Goal: Information Seeking & Learning: Learn about a topic

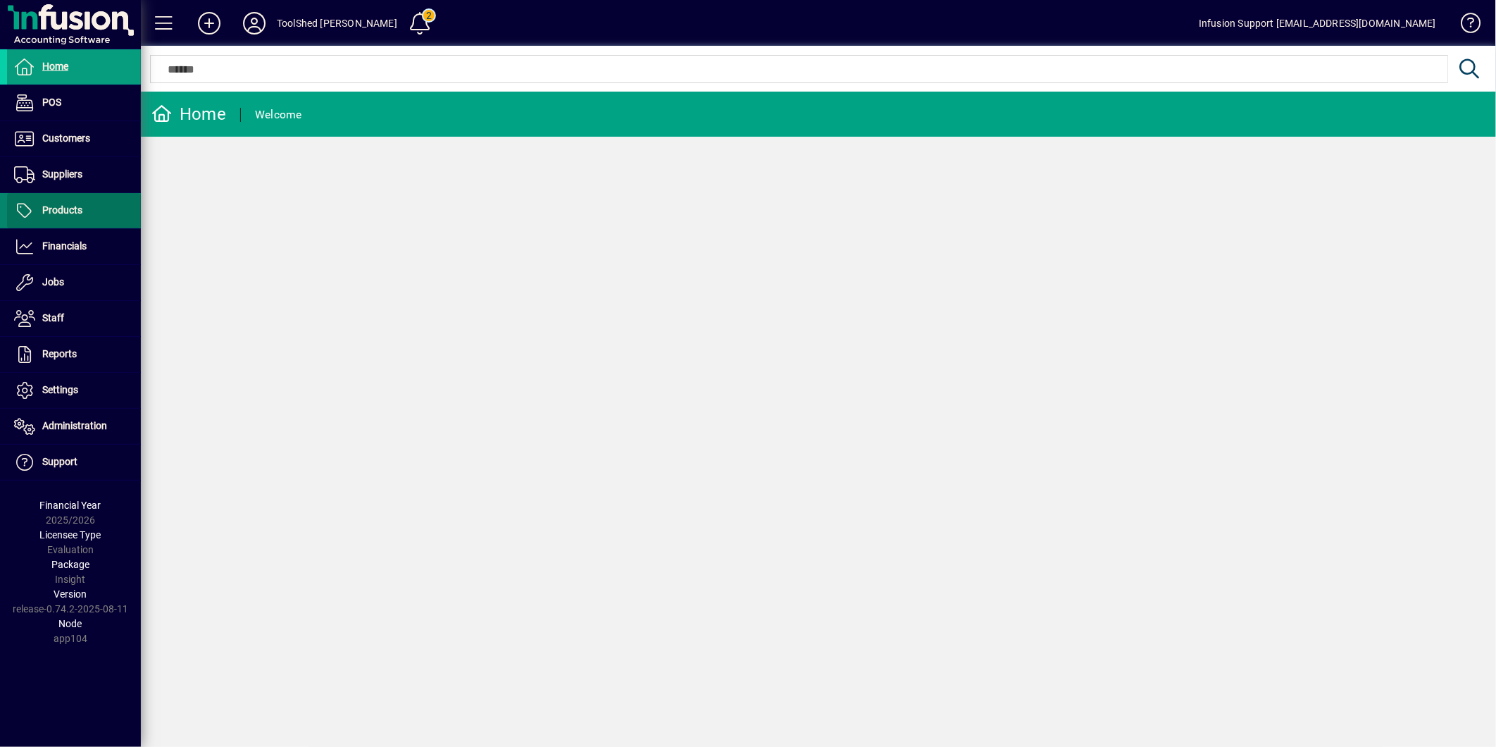
click at [66, 209] on span "Products" at bounding box center [62, 209] width 40 height 11
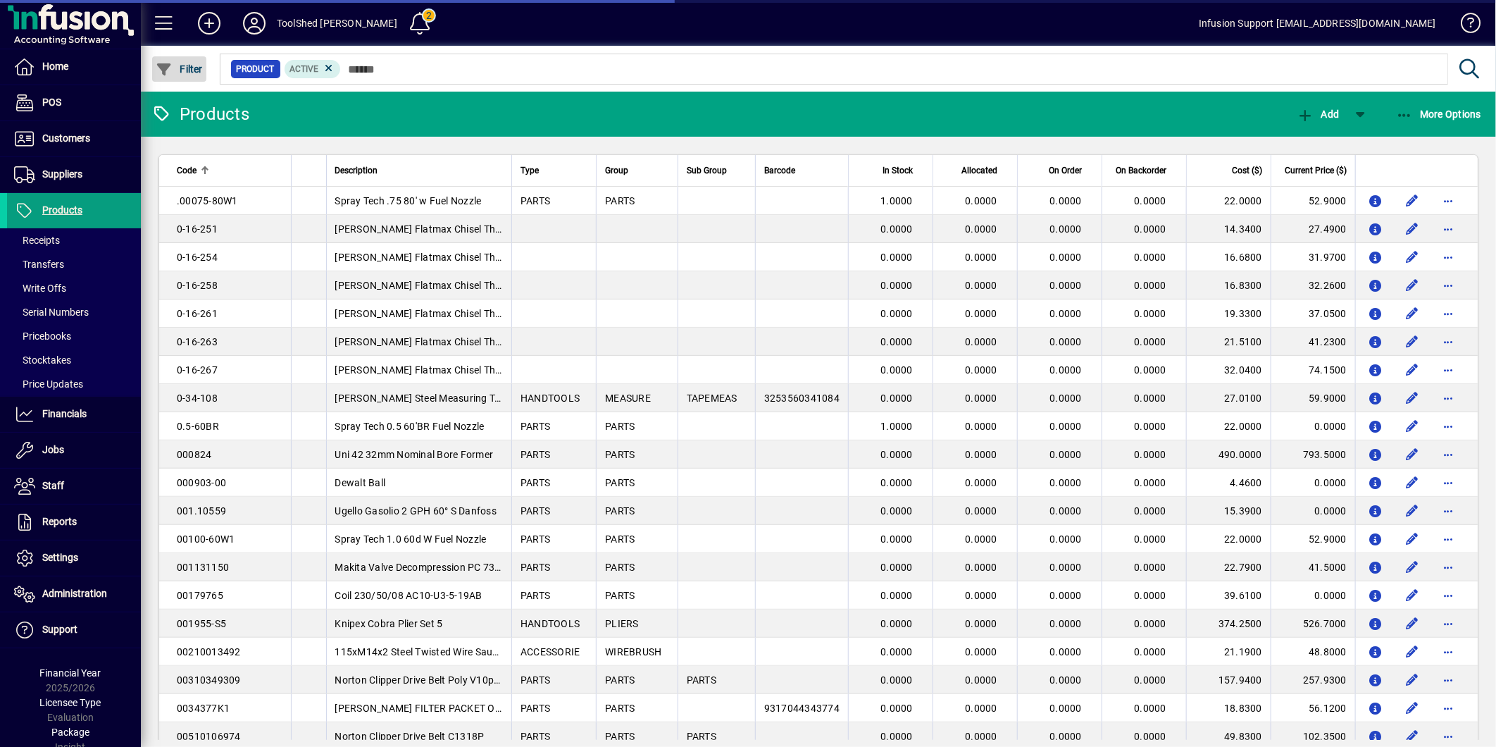
click at [184, 73] on span "button" at bounding box center [179, 69] width 54 height 34
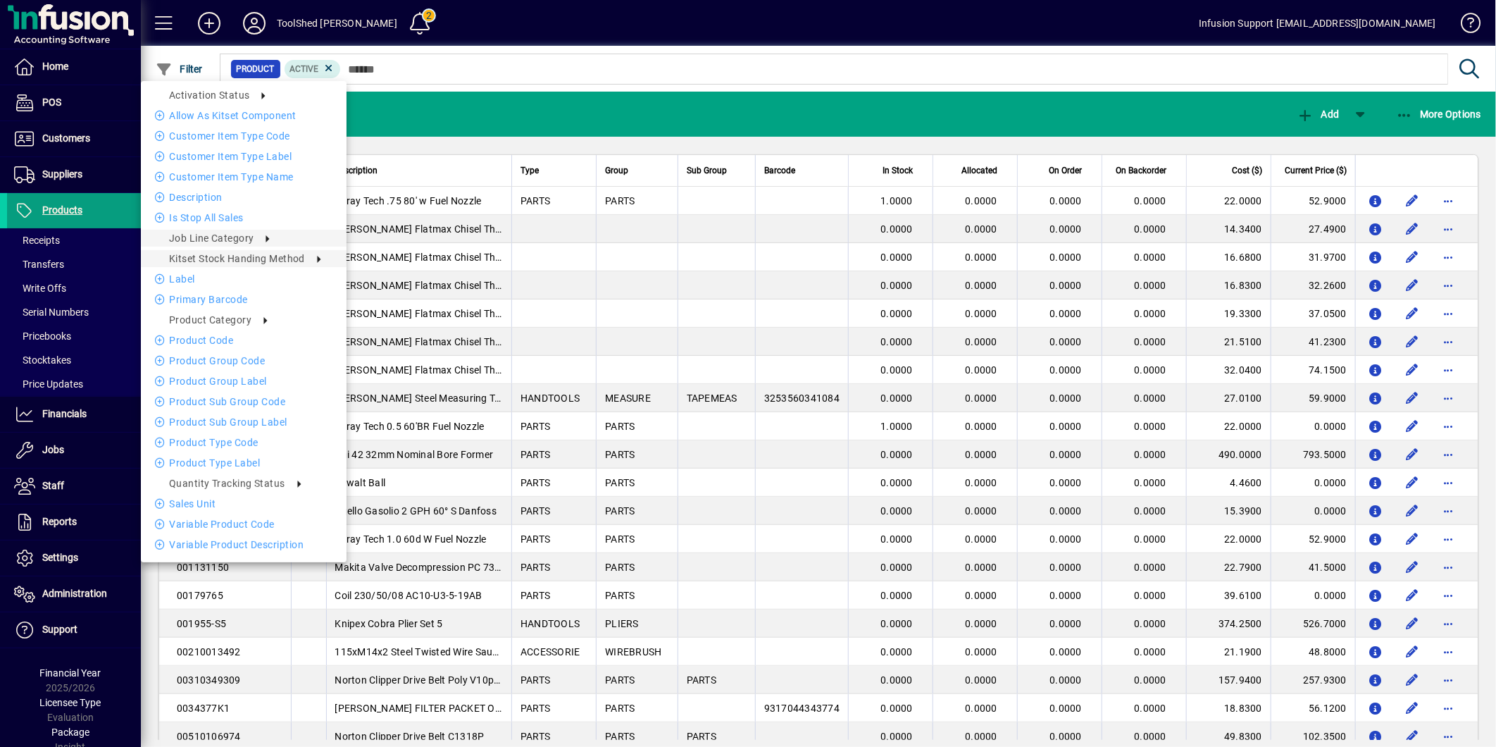
drag, startPoint x: 395, startPoint y: 268, endPoint x: 178, endPoint y: 254, distance: 218.2
click at [208, 483] on span "Quantity Tracking Status" at bounding box center [227, 483] width 116 height 11
drag, startPoint x: 416, startPoint y: 113, endPoint x: 259, endPoint y: 76, distance: 161.5
click at [416, 113] on div at bounding box center [748, 373] width 1496 height 747
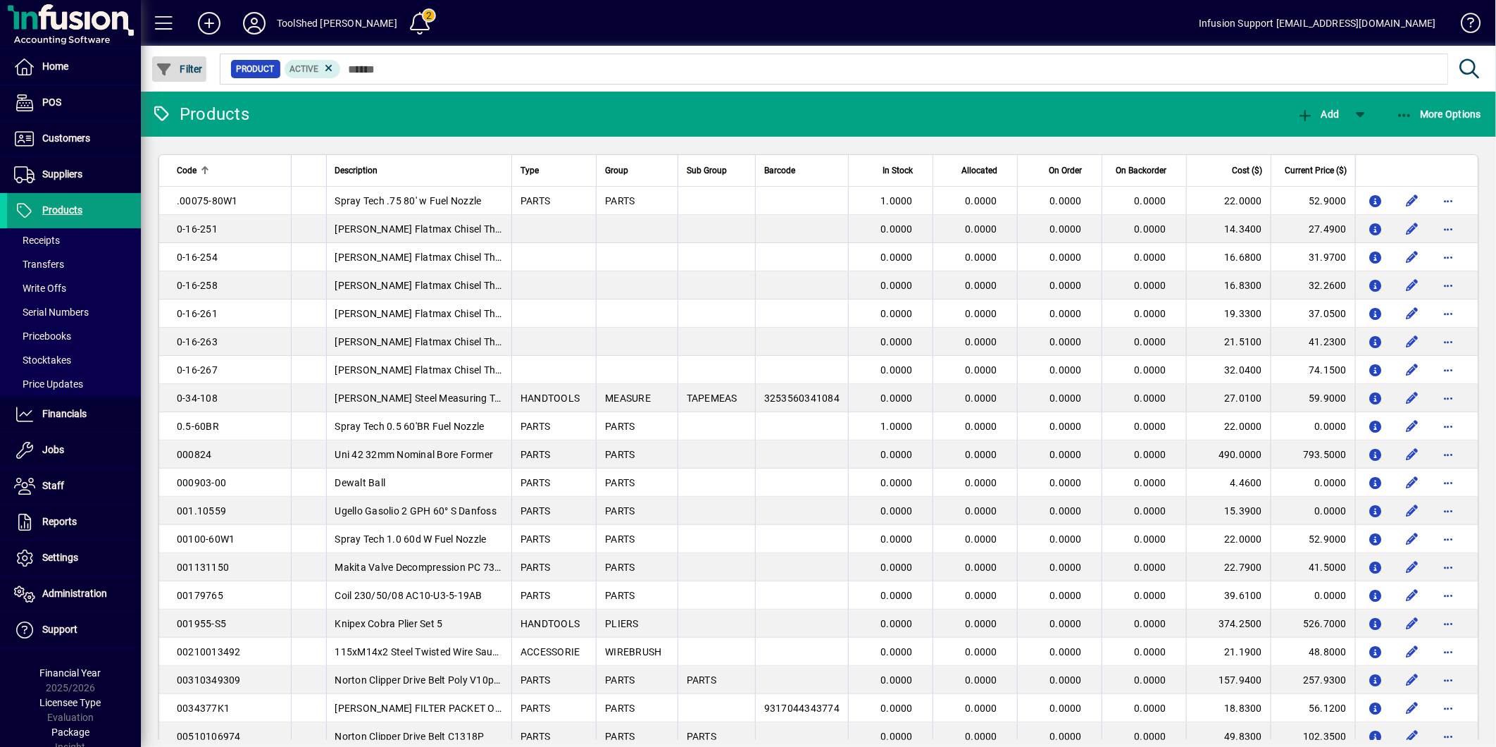
click at [199, 63] on span "Filter" at bounding box center [179, 68] width 47 height 11
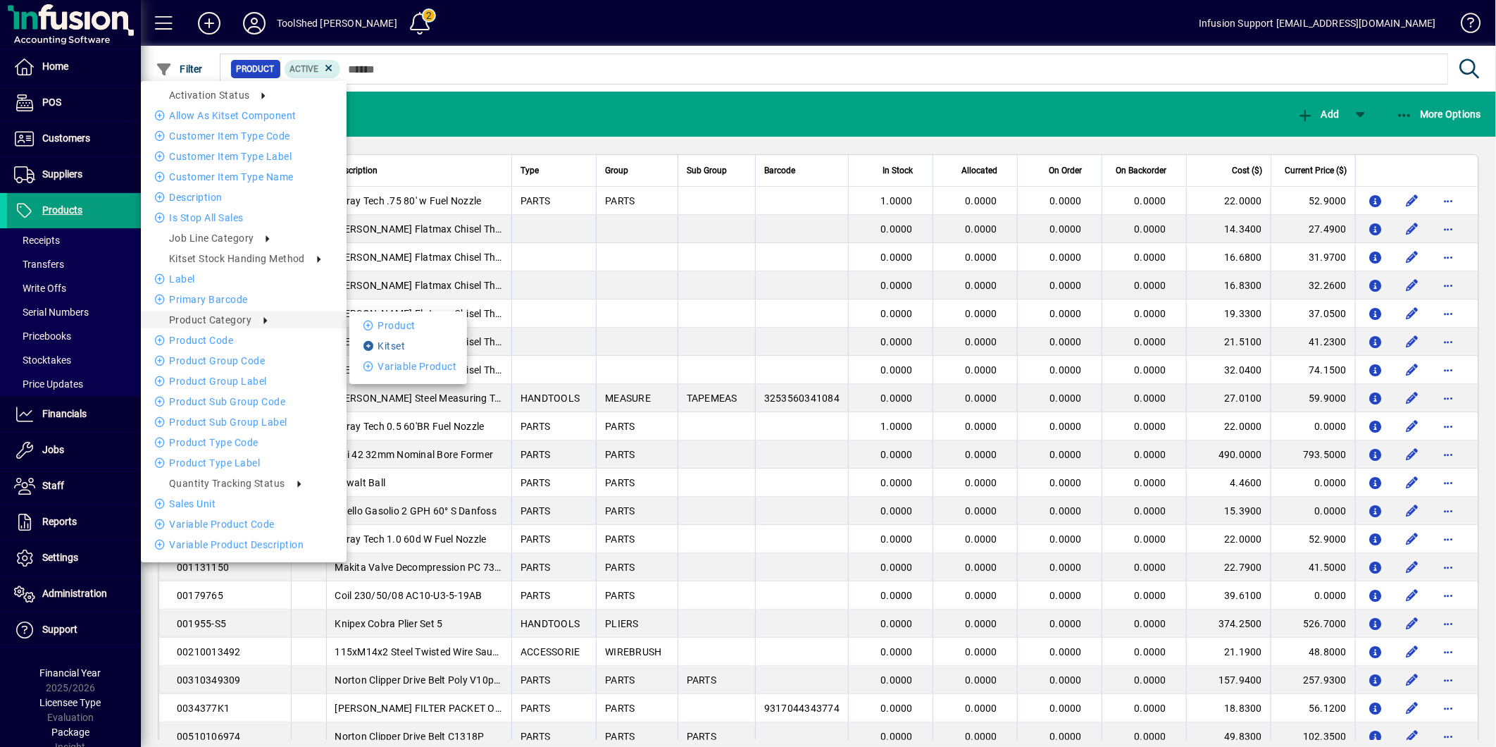
click at [411, 348] on li "Kitset" at bounding box center [408, 345] width 118 height 17
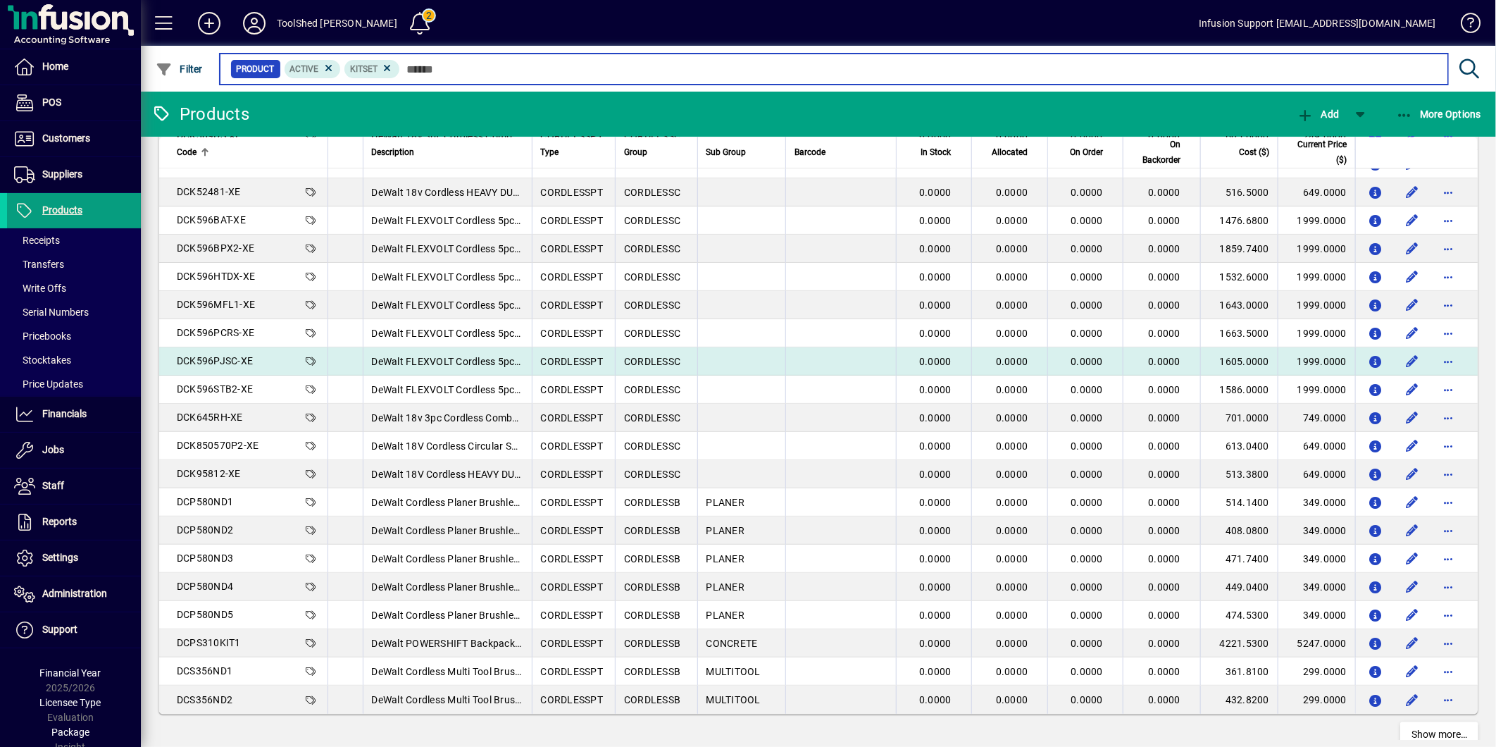
scroll to position [2323, 0]
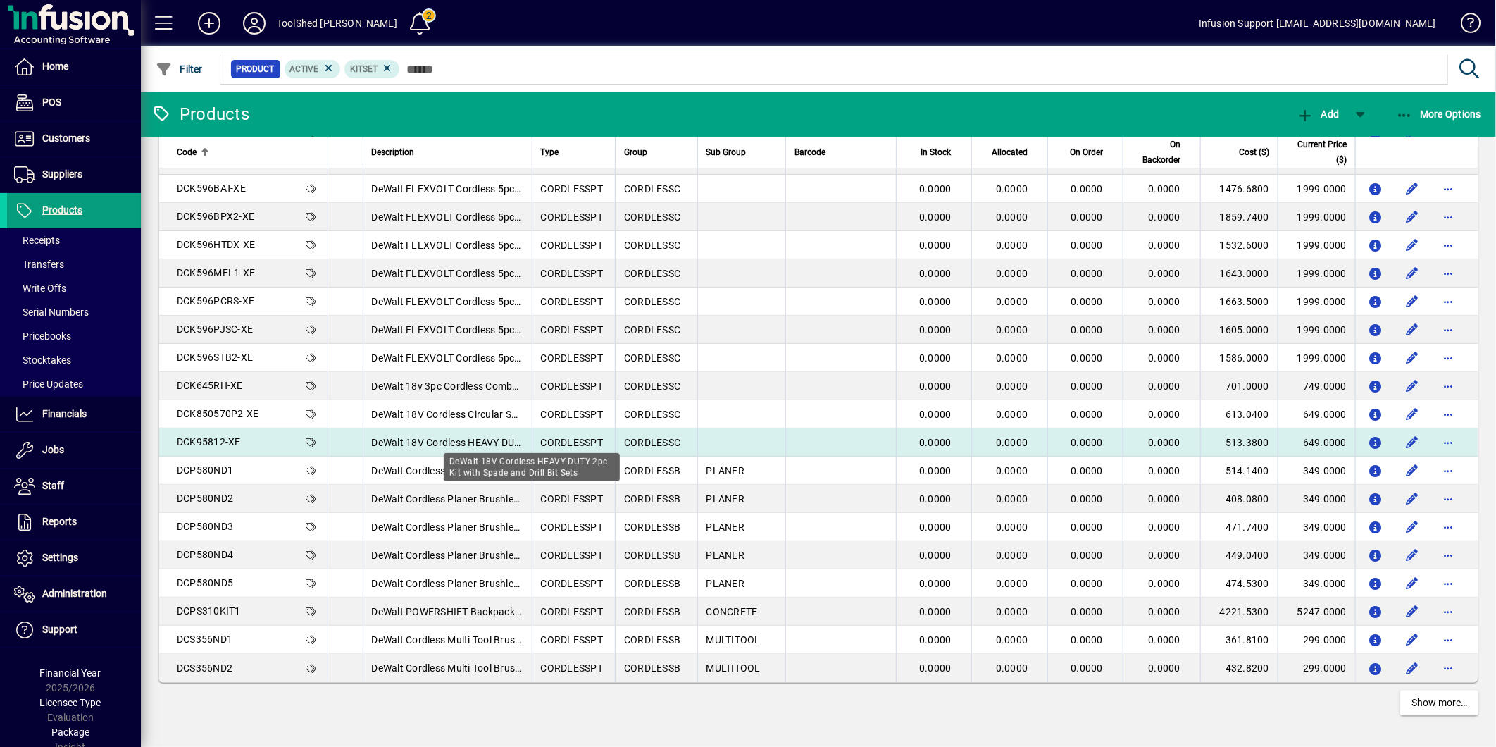
click at [435, 440] on span "DeWalt 18V Cordless HEAVY DUTY 2pc Kit with Spade and Drill Bit Sets" at bounding box center [530, 442] width 317 height 11
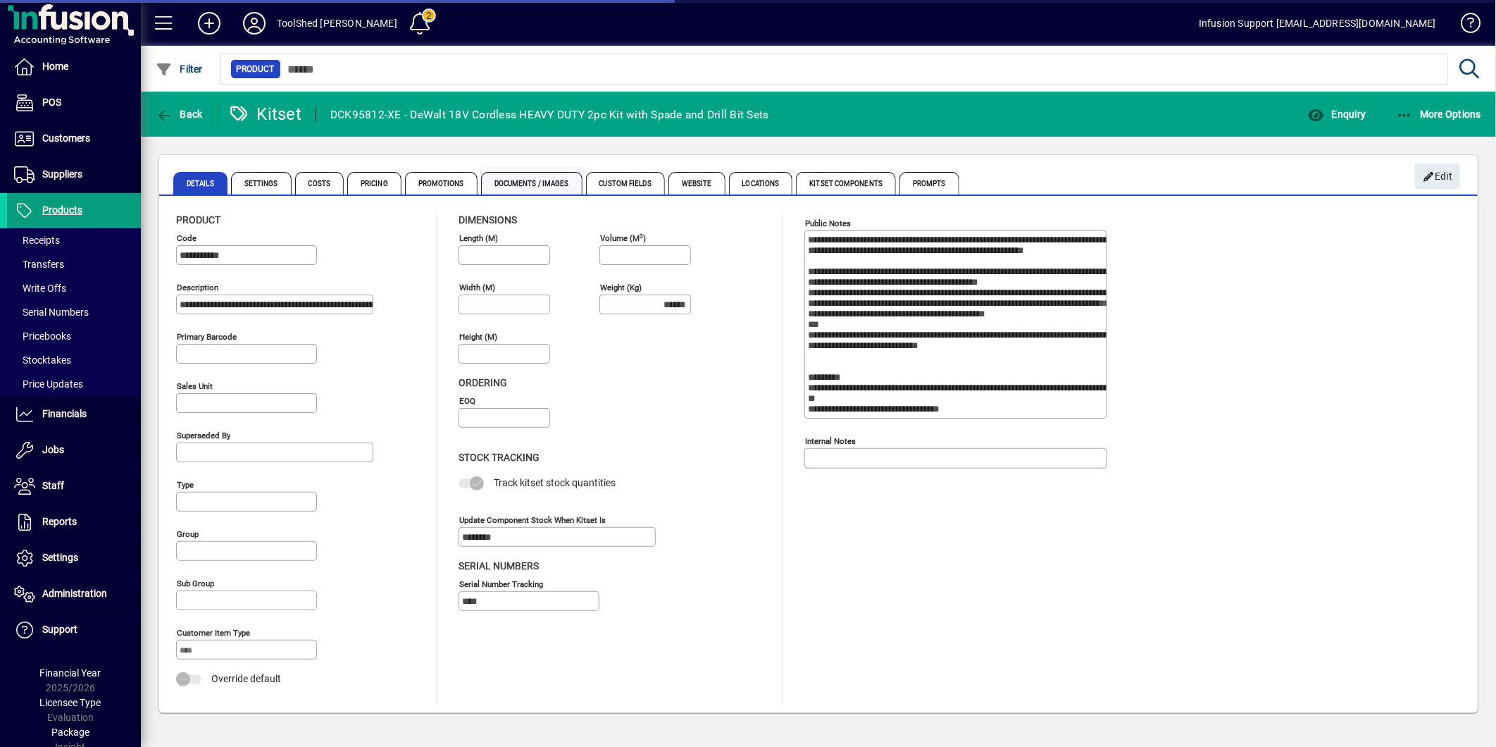
type input "**********"
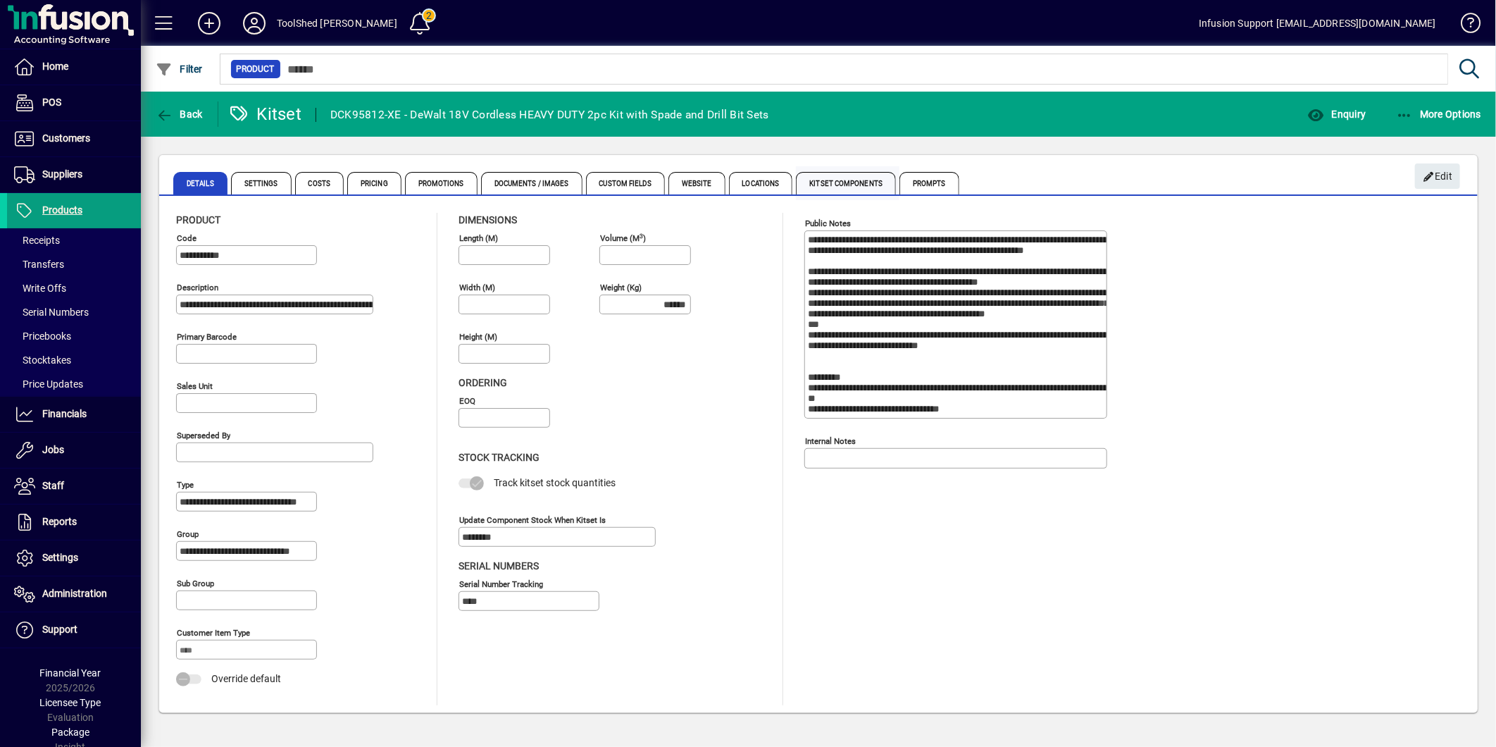
click at [832, 180] on span "Kitset Components" at bounding box center [846, 183] width 100 height 23
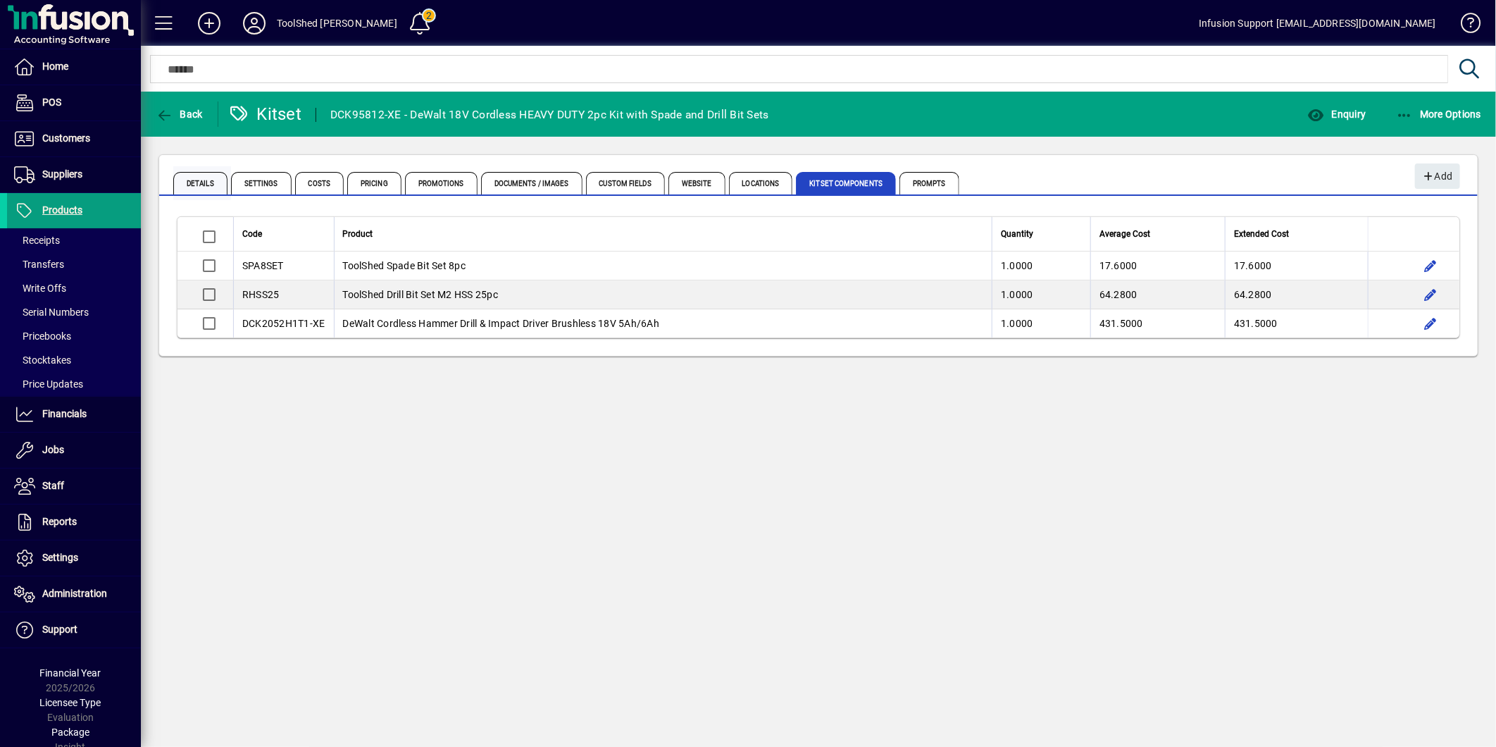
click at [192, 179] on span "Details" at bounding box center [200, 183] width 54 height 23
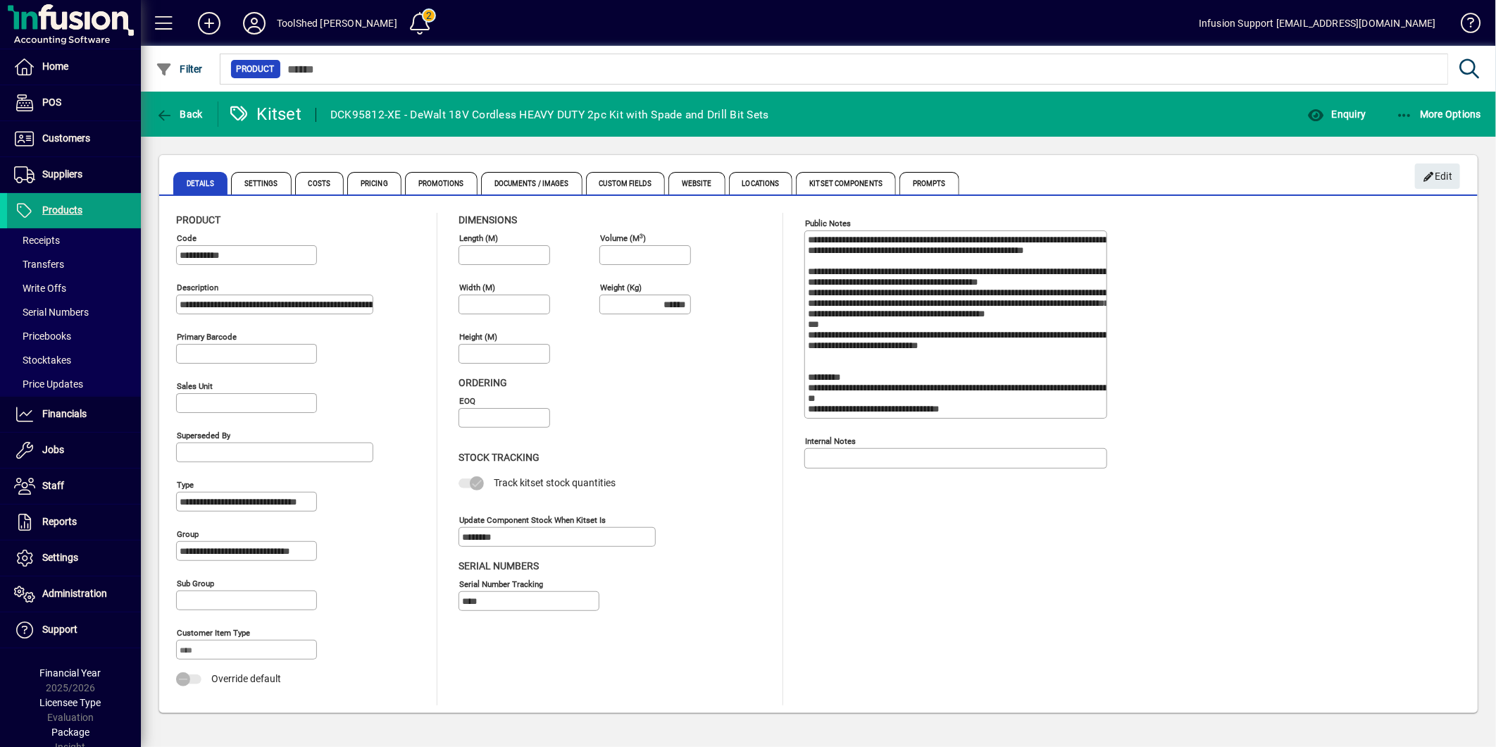
click at [940, 579] on div "Public Notes Internal Notes" at bounding box center [967, 459] width 324 height 492
click at [841, 595] on div "Public Notes Internal Notes" at bounding box center [967, 459] width 324 height 492
click at [840, 184] on span "Kitset Components" at bounding box center [846, 183] width 100 height 23
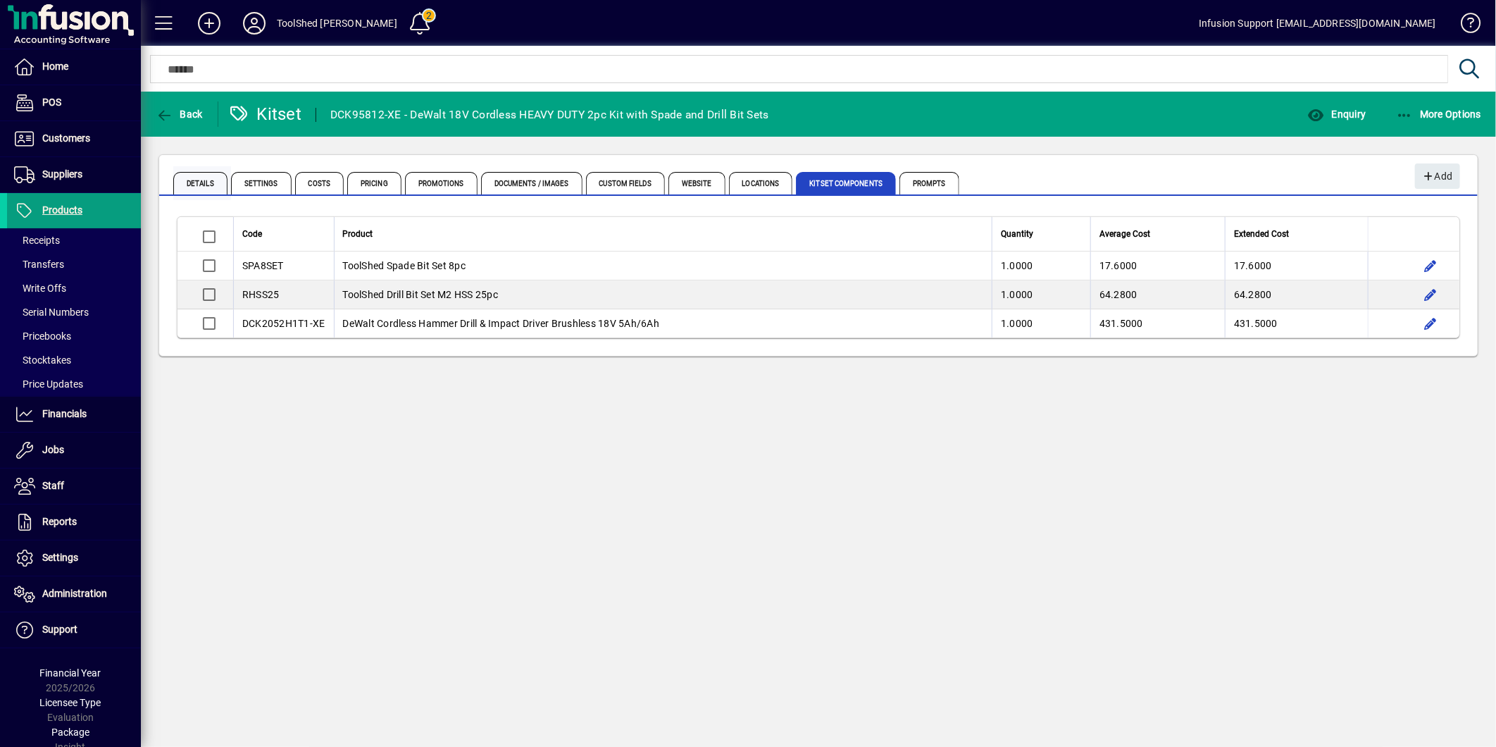
click at [207, 181] on span "Details" at bounding box center [200, 183] width 54 height 23
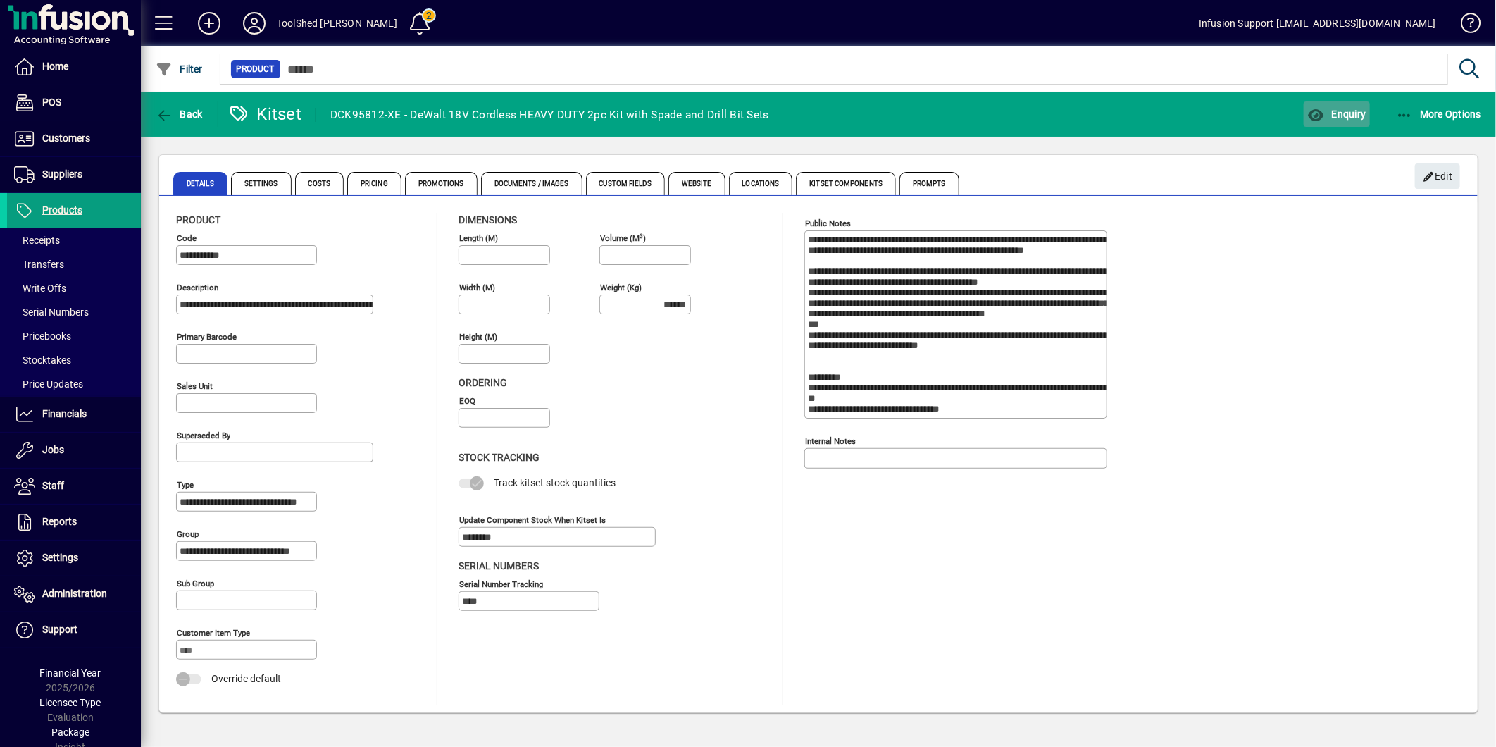
click at [1328, 110] on span "Enquiry" at bounding box center [1337, 113] width 58 height 11
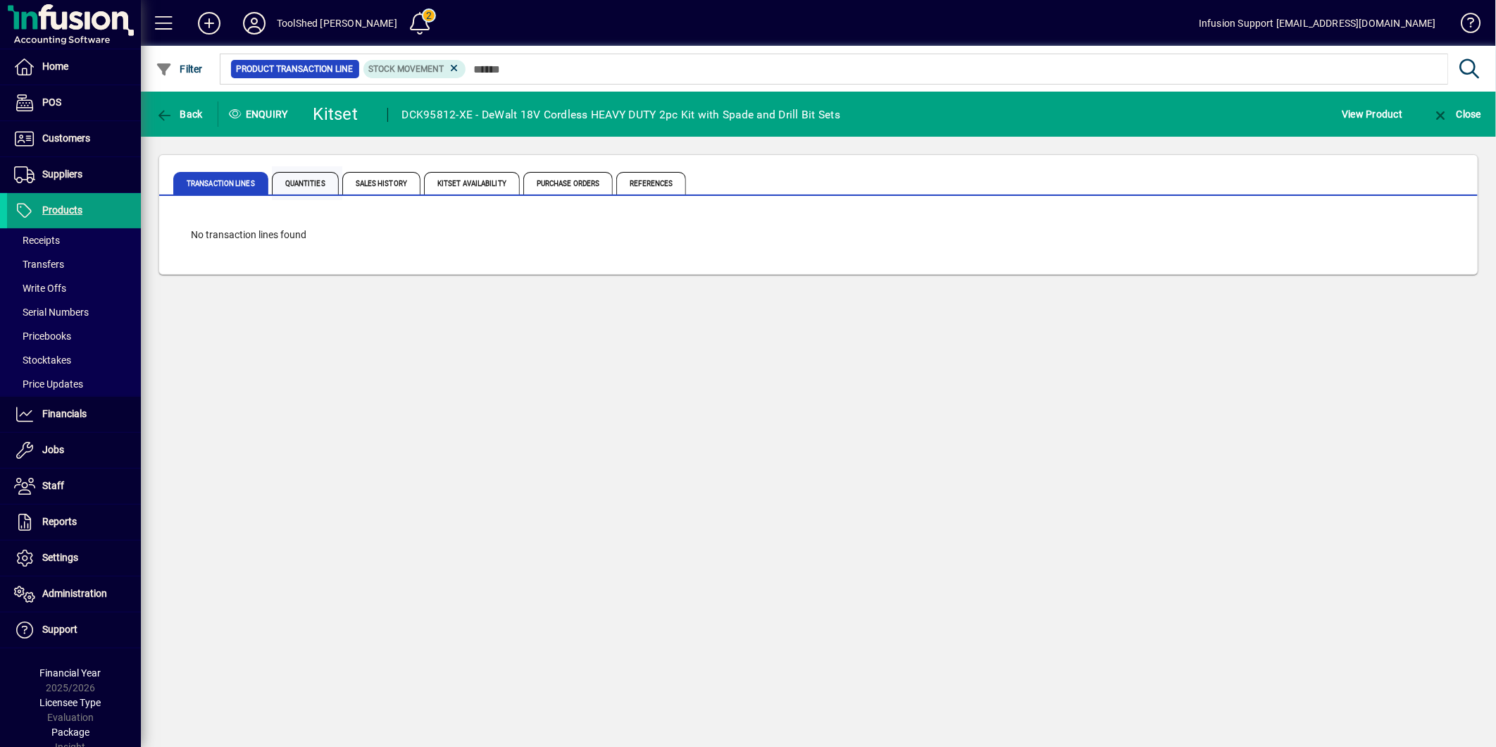
click at [319, 178] on span "Quantities" at bounding box center [305, 183] width 67 height 23
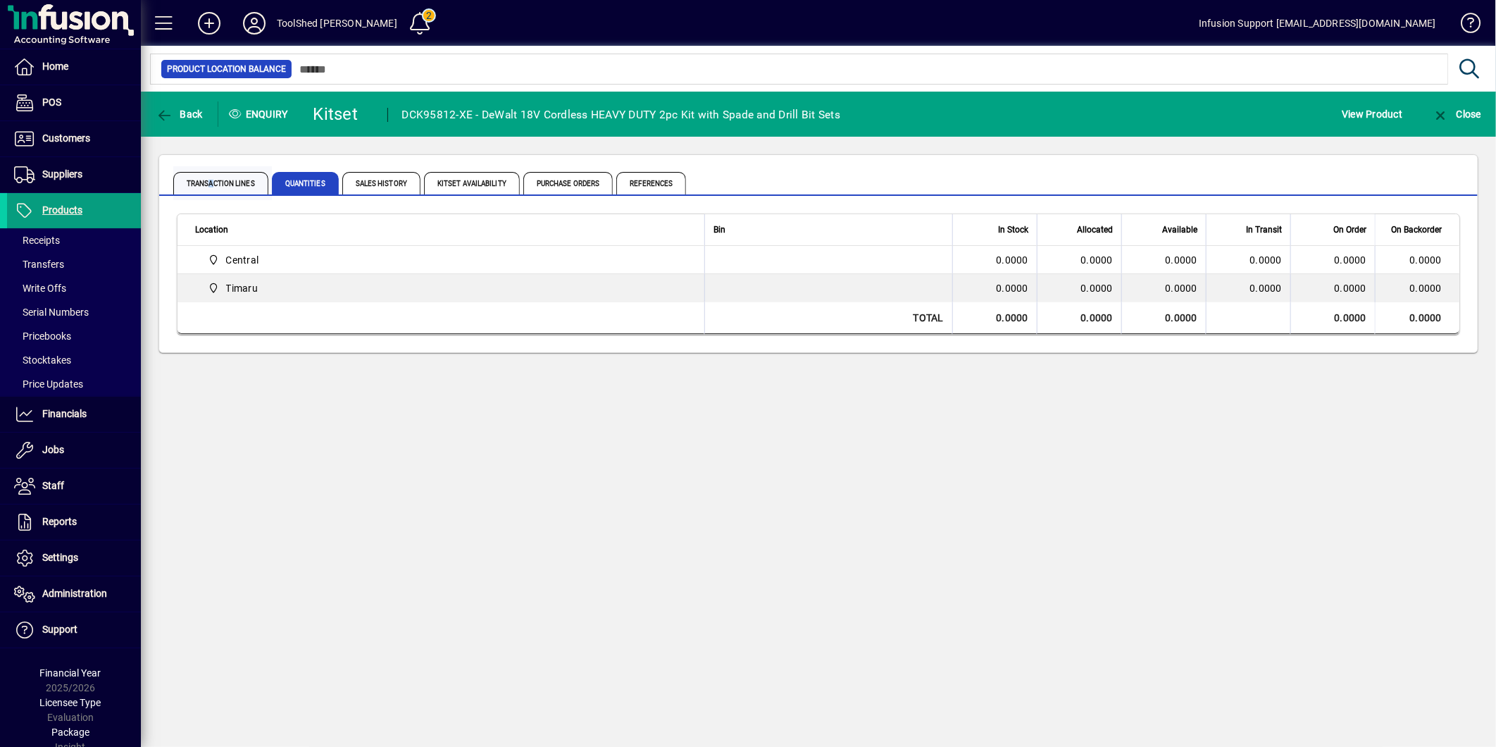
click at [212, 173] on span "Transaction Lines" at bounding box center [220, 183] width 95 height 23
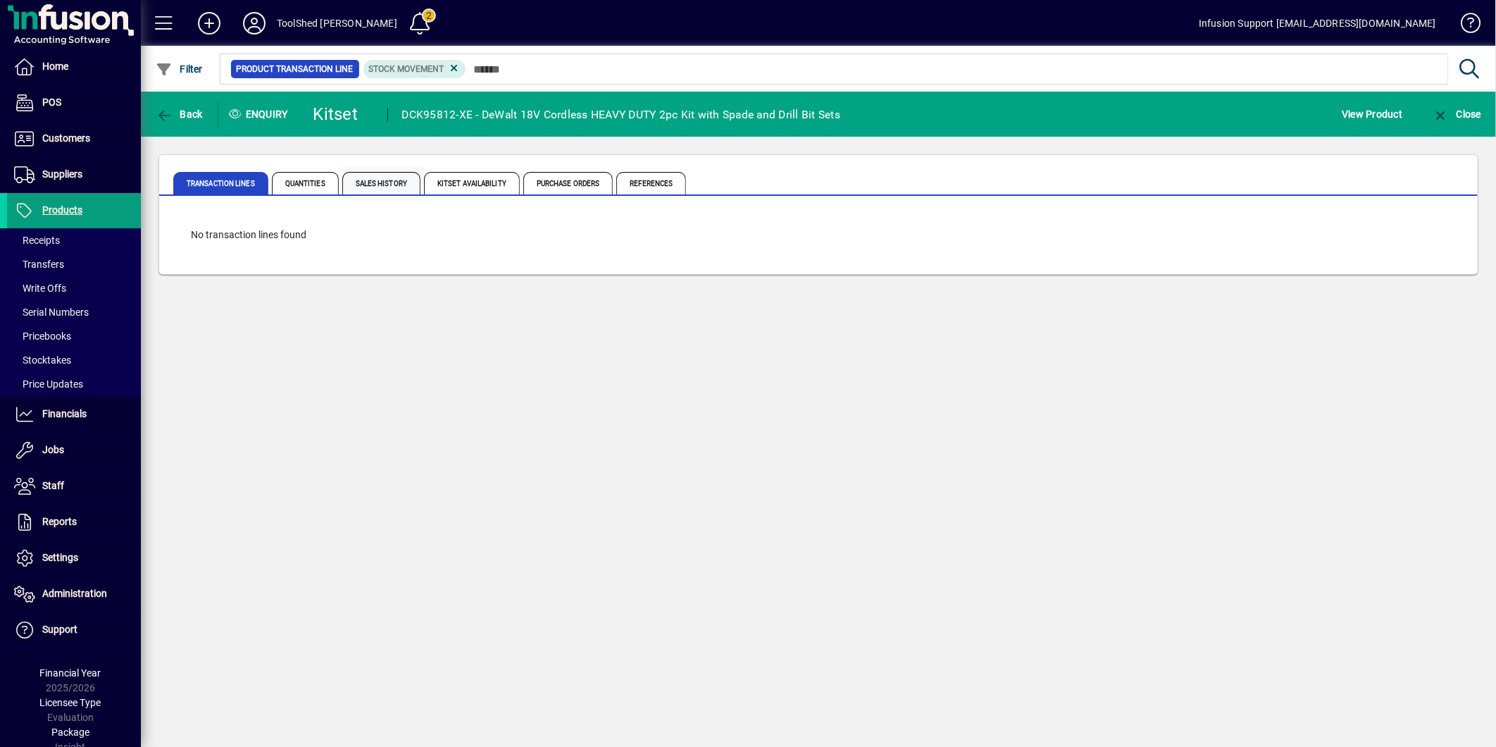
click at [368, 179] on span "Sales History" at bounding box center [381, 183] width 78 height 23
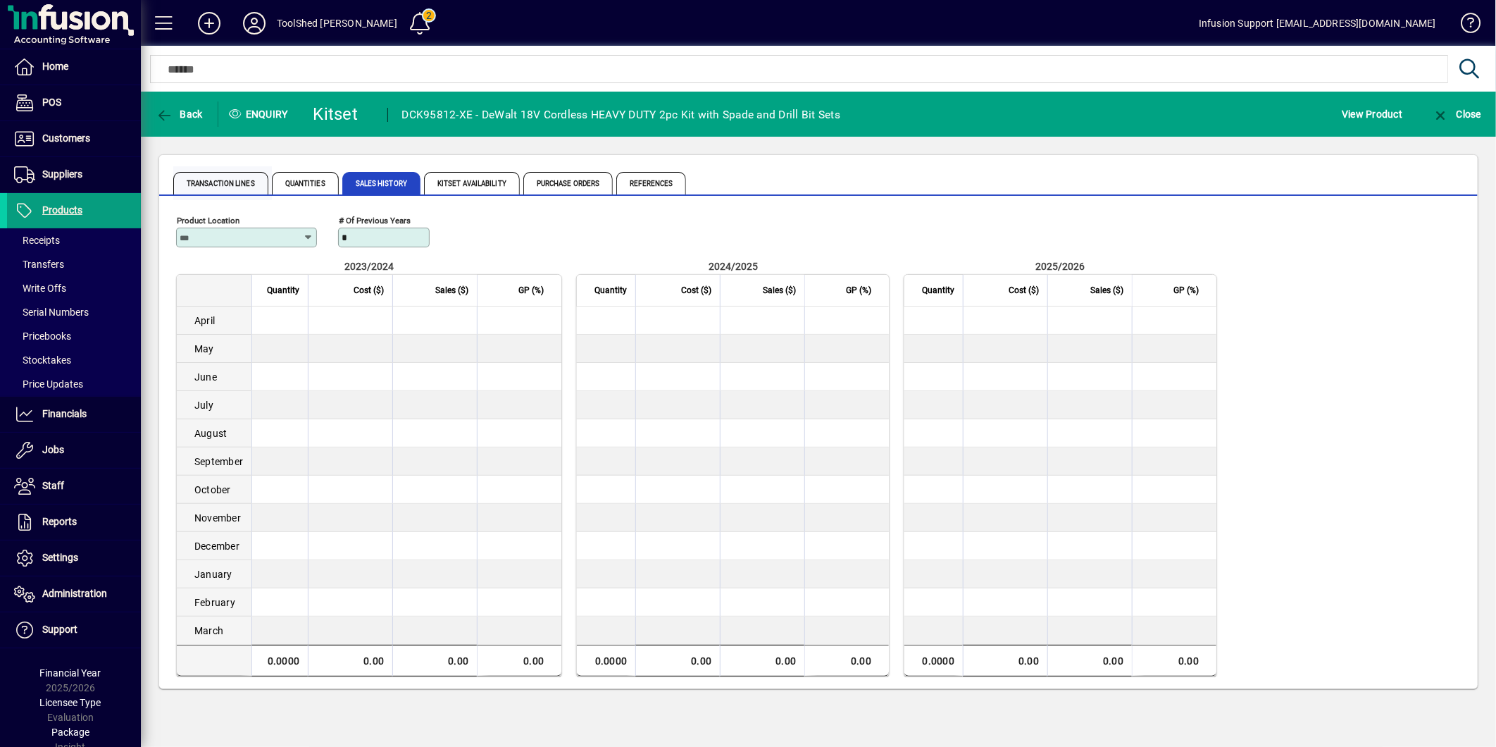
click at [221, 184] on span "Transaction Lines" at bounding box center [220, 183] width 95 height 23
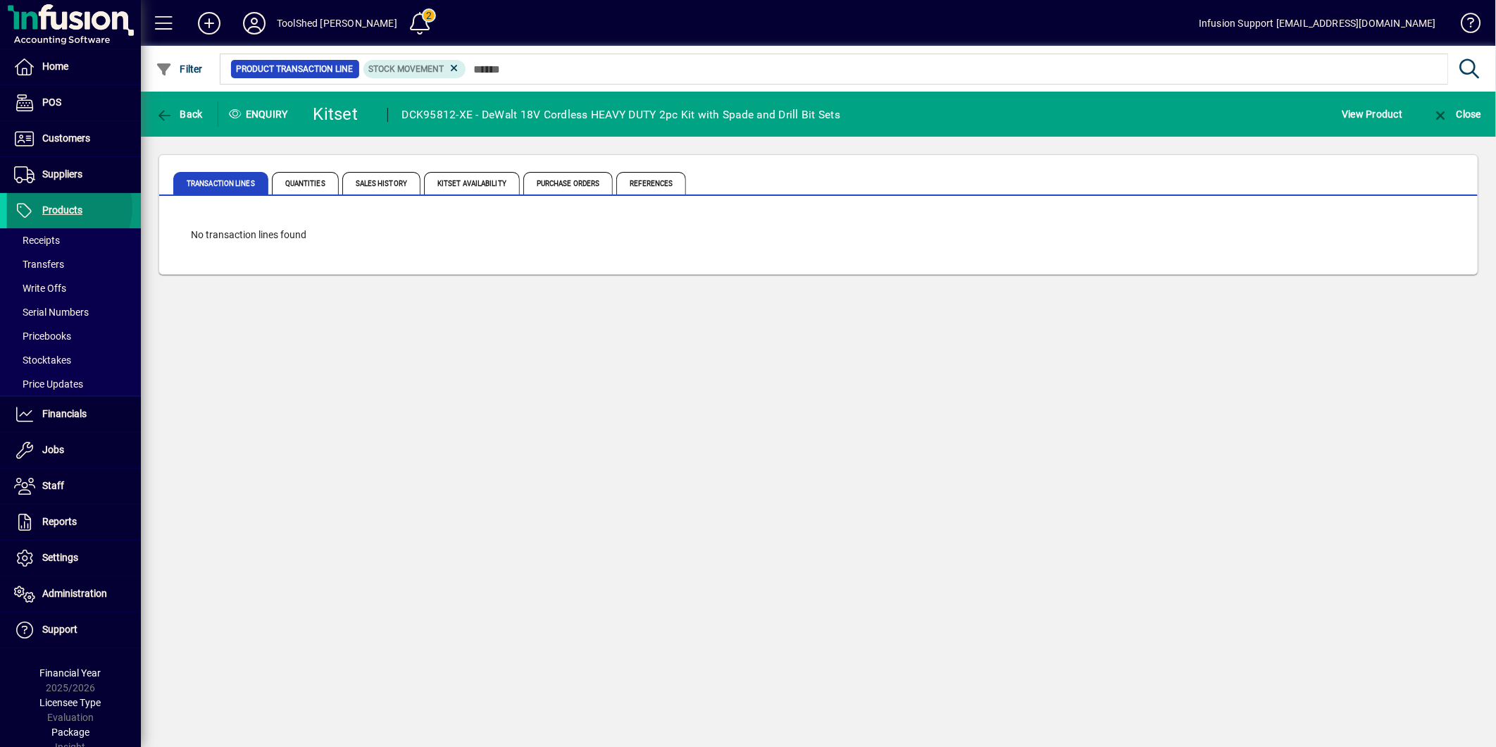
click at [61, 208] on span "Products" at bounding box center [62, 209] width 40 height 11
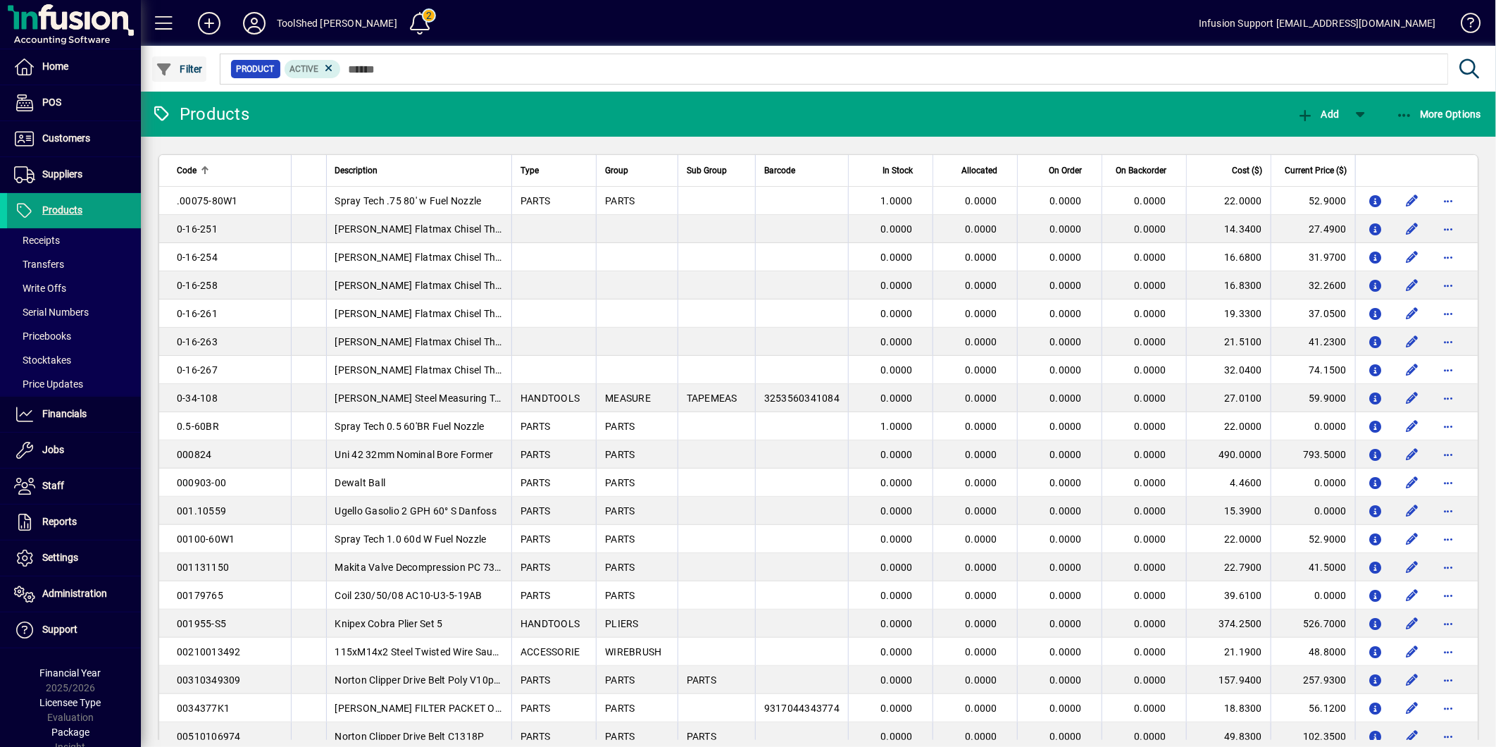
click at [170, 73] on icon "button" at bounding box center [165, 70] width 18 height 14
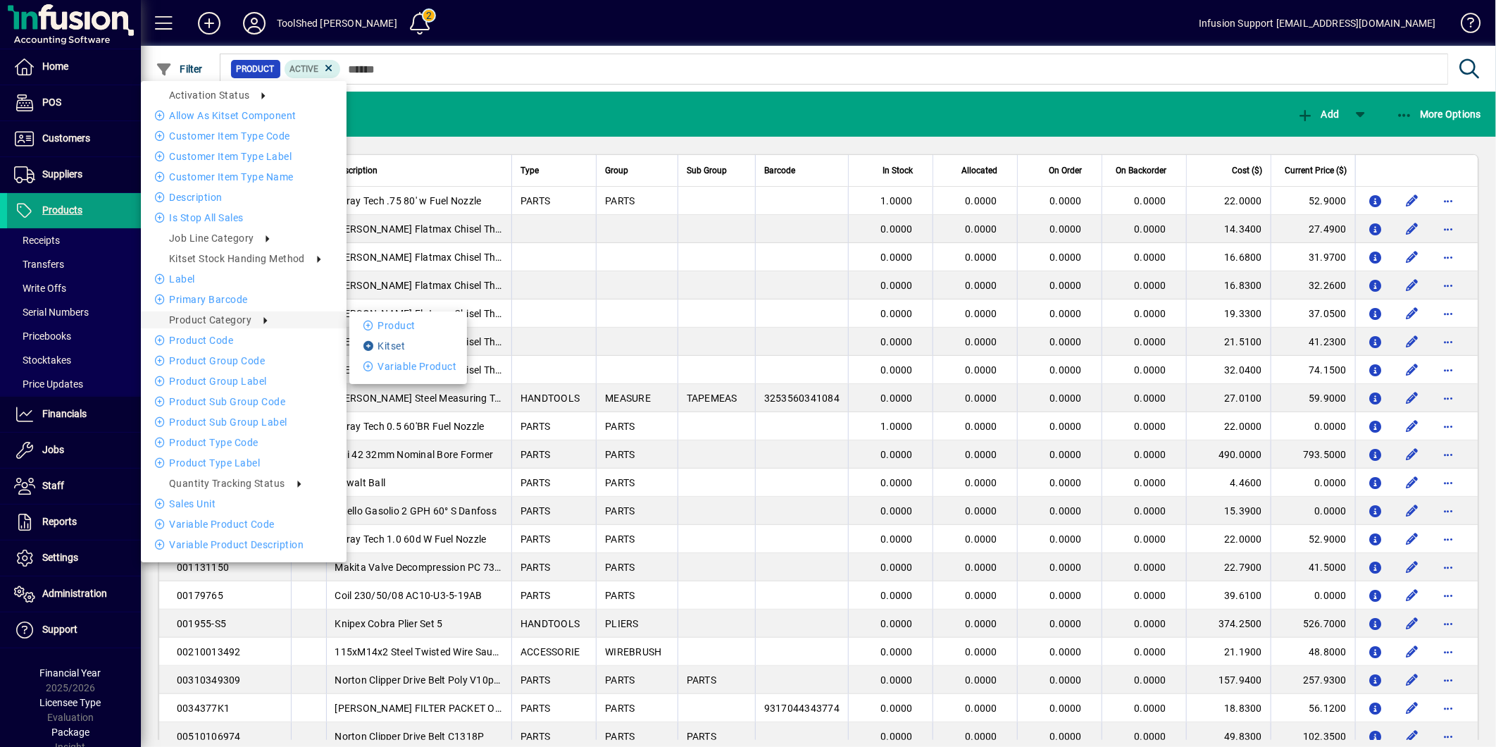
click at [392, 344] on li "Kitset" at bounding box center [408, 345] width 118 height 17
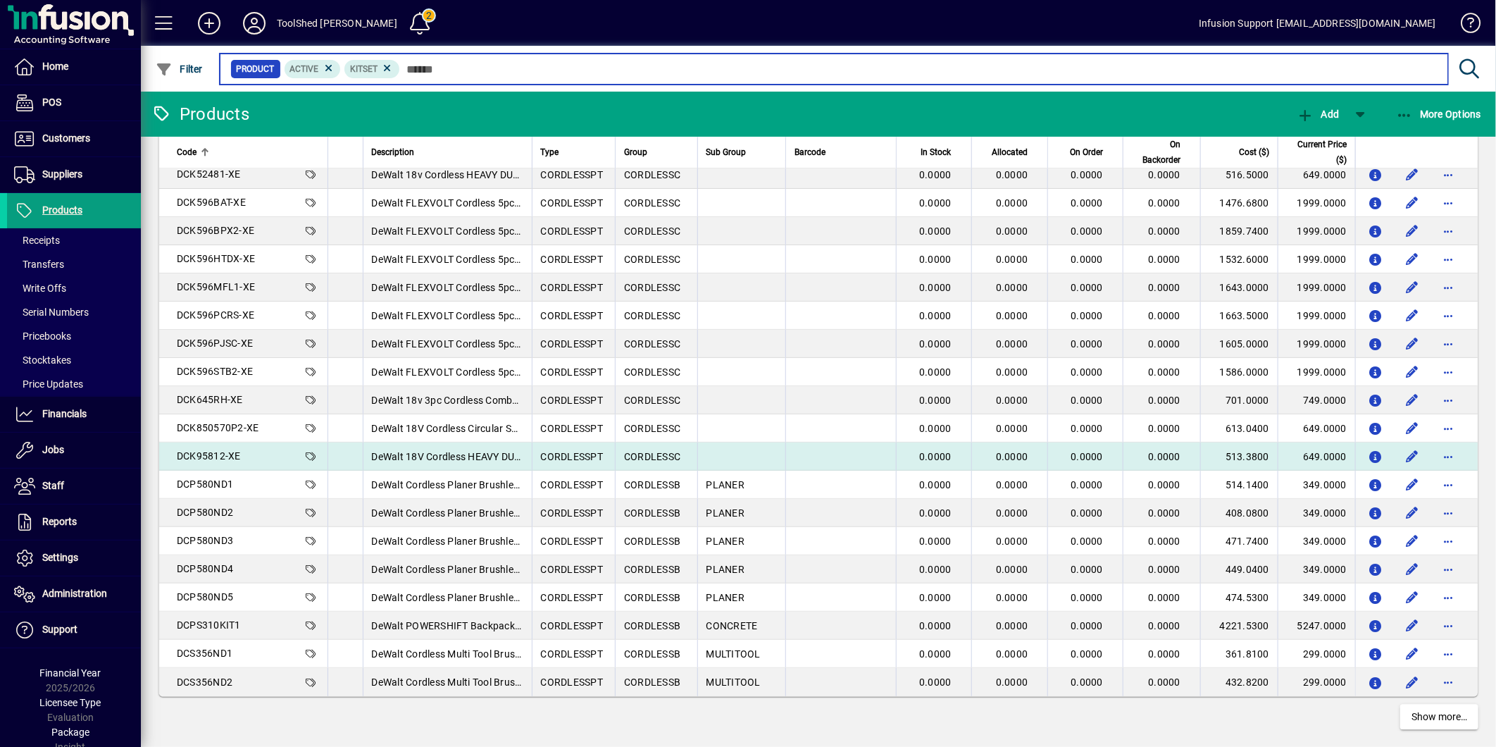
scroll to position [2323, 0]
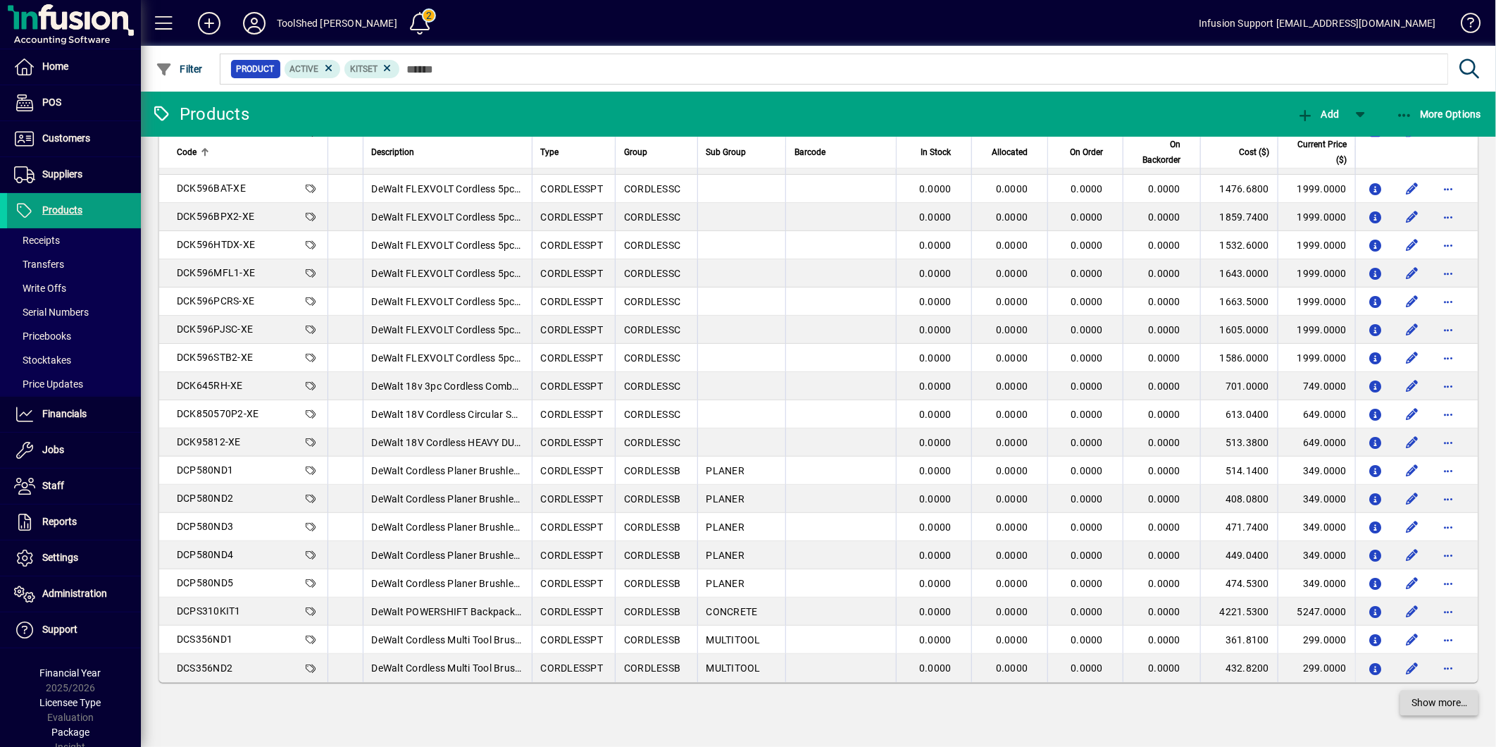
click at [1435, 709] on span at bounding box center [1440, 703] width 78 height 34
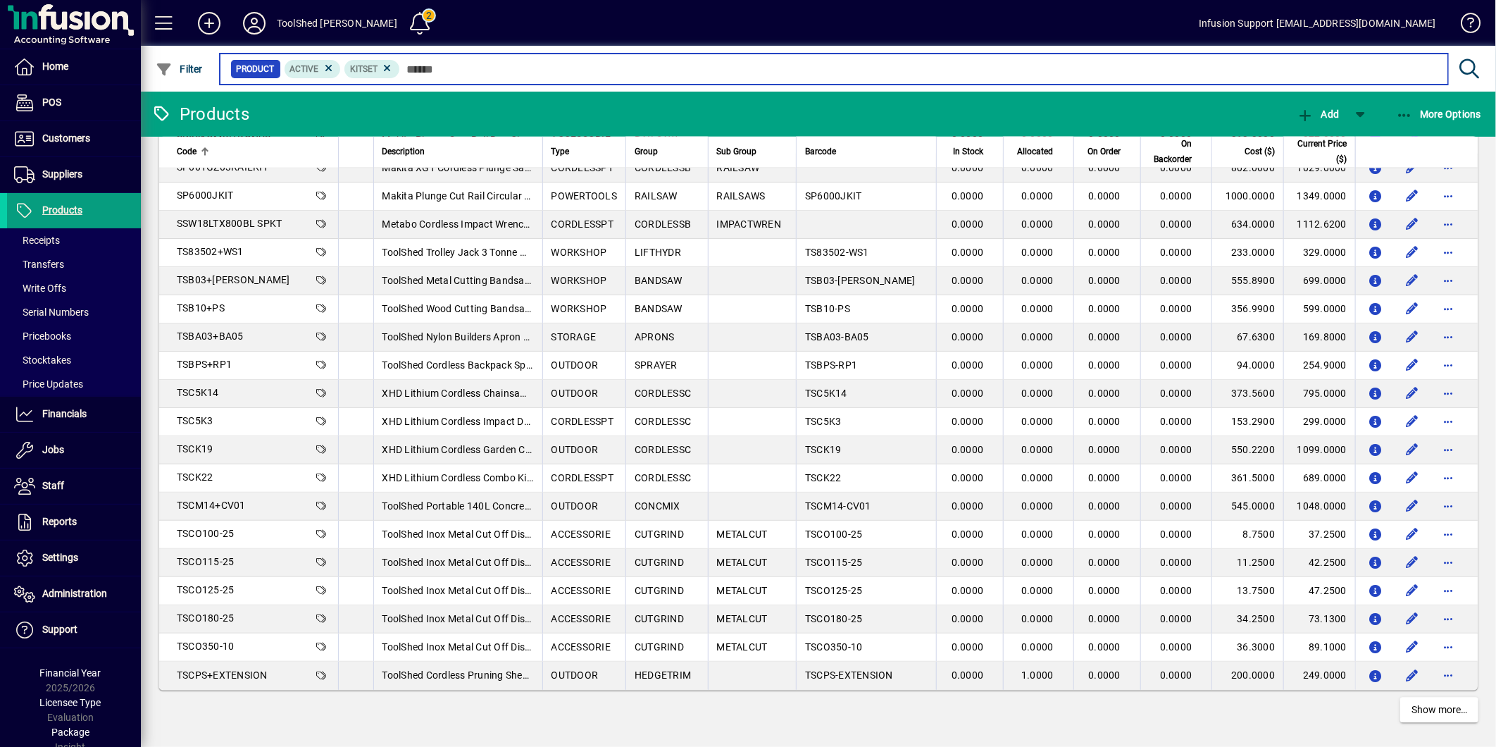
scroll to position [5141, 0]
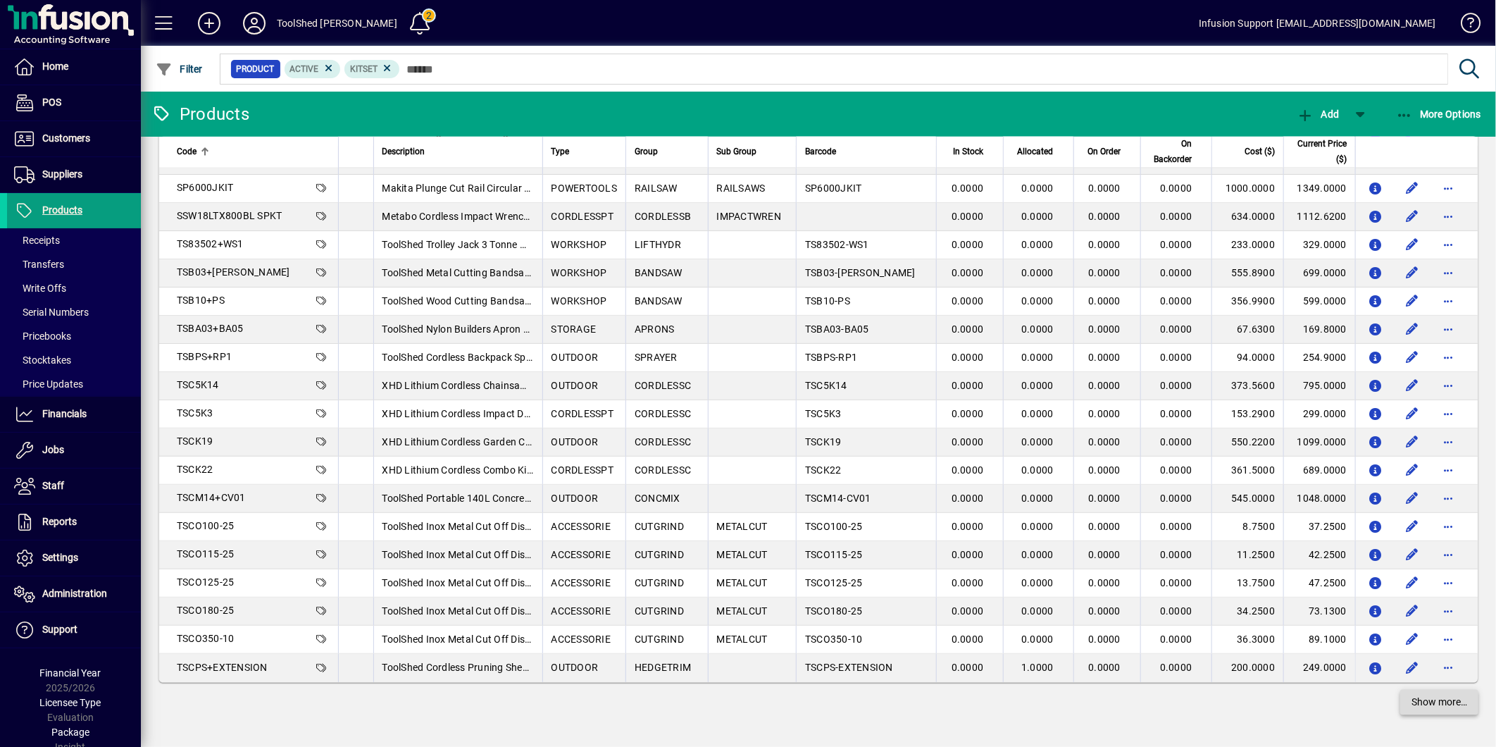
click at [1417, 700] on span "Show more…" at bounding box center [1440, 702] width 56 height 15
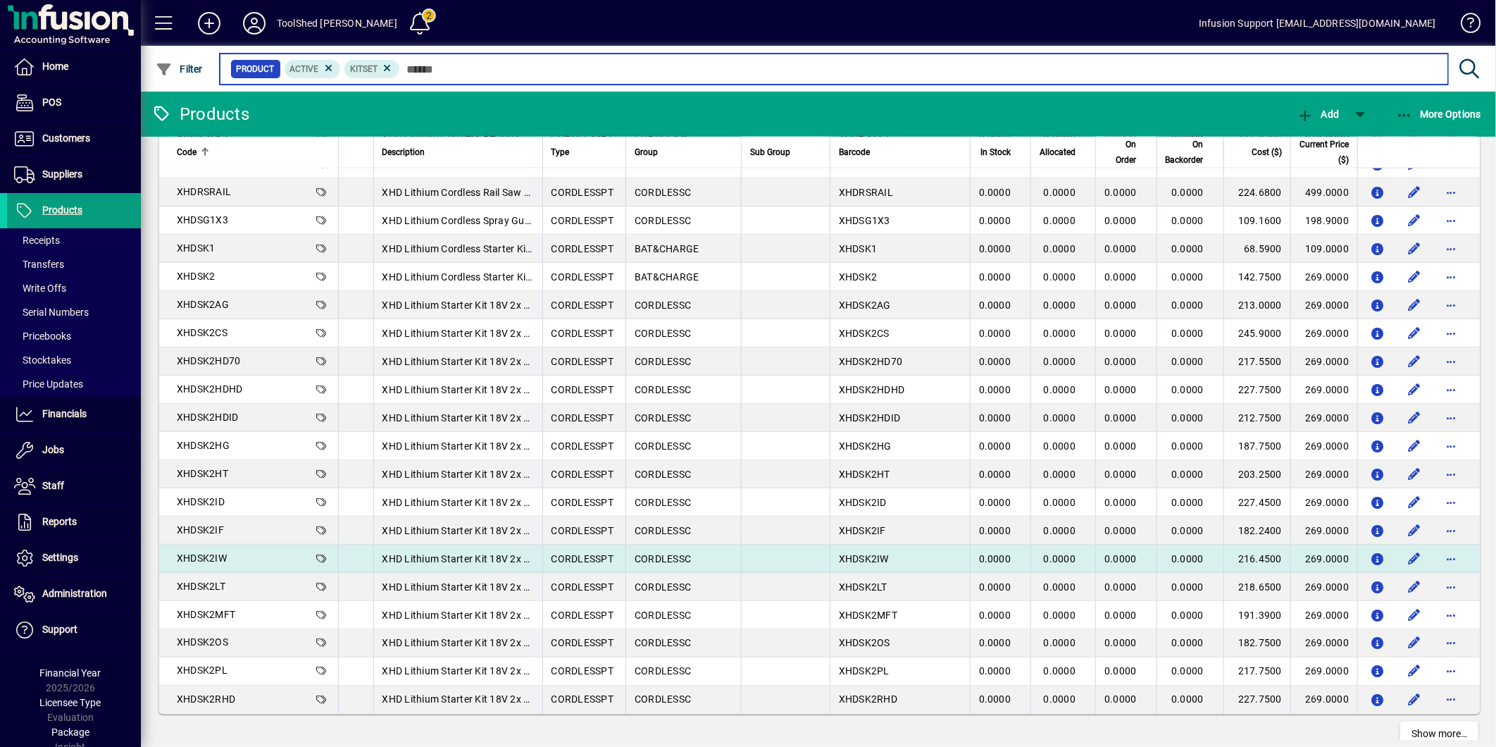
scroll to position [7959, 0]
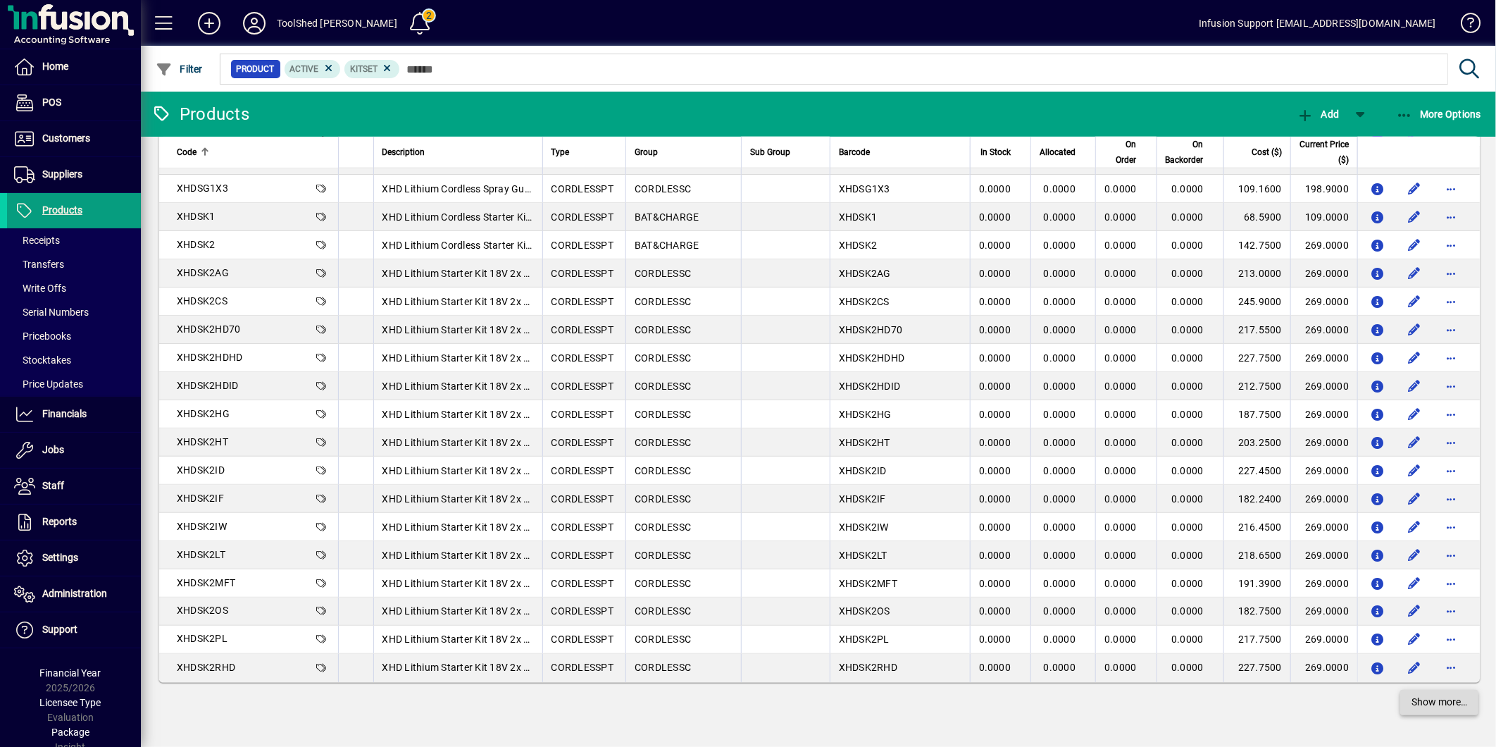
click at [1418, 702] on span "Show more…" at bounding box center [1440, 702] width 56 height 15
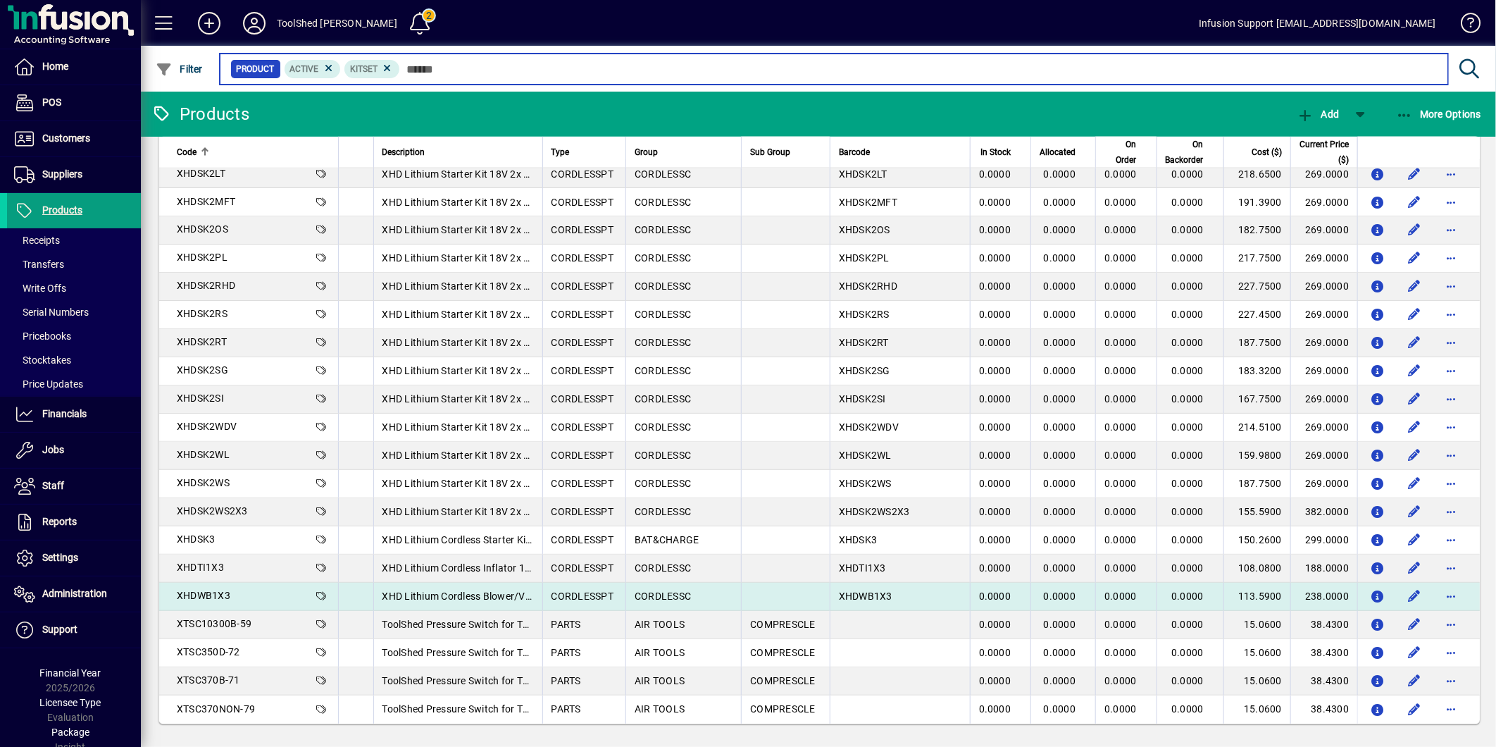
scroll to position [8342, 0]
